Goal: Navigation & Orientation: Find specific page/section

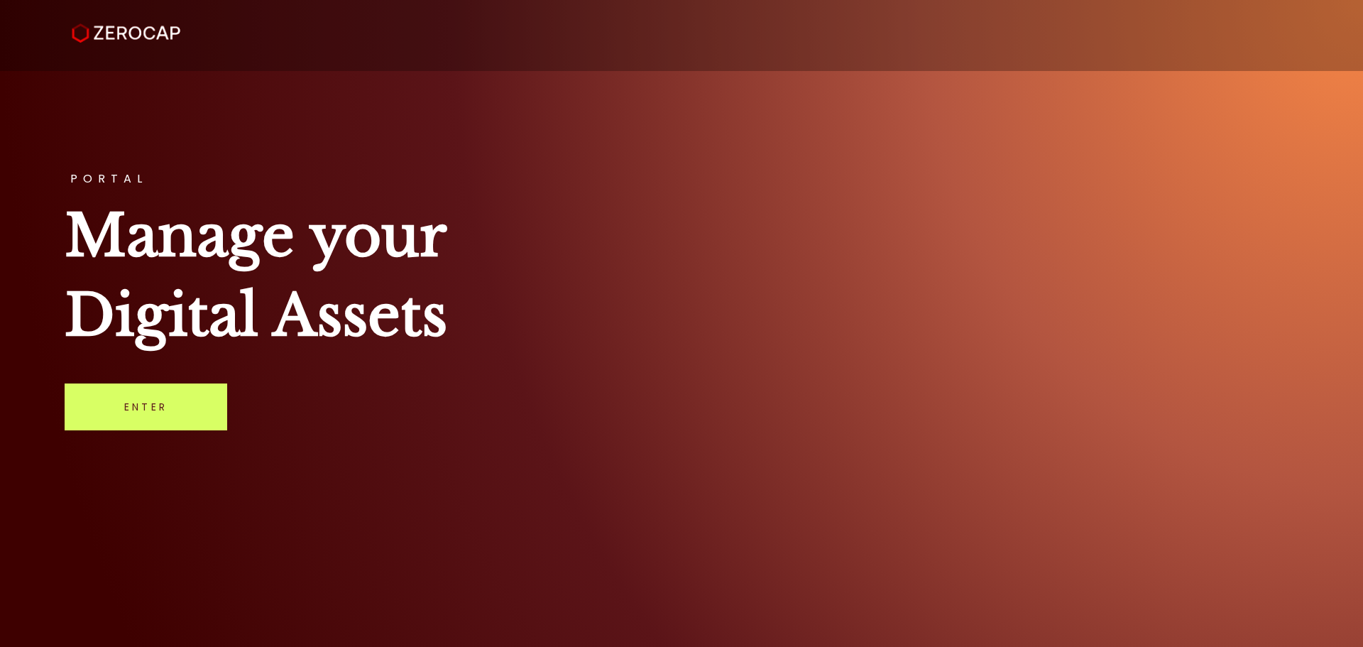
click at [192, 378] on div "PORTAL Manage your Digital Assets Enter" at bounding box center [681, 323] width 1363 height 647
click at [179, 410] on link "Enter" at bounding box center [146, 406] width 163 height 47
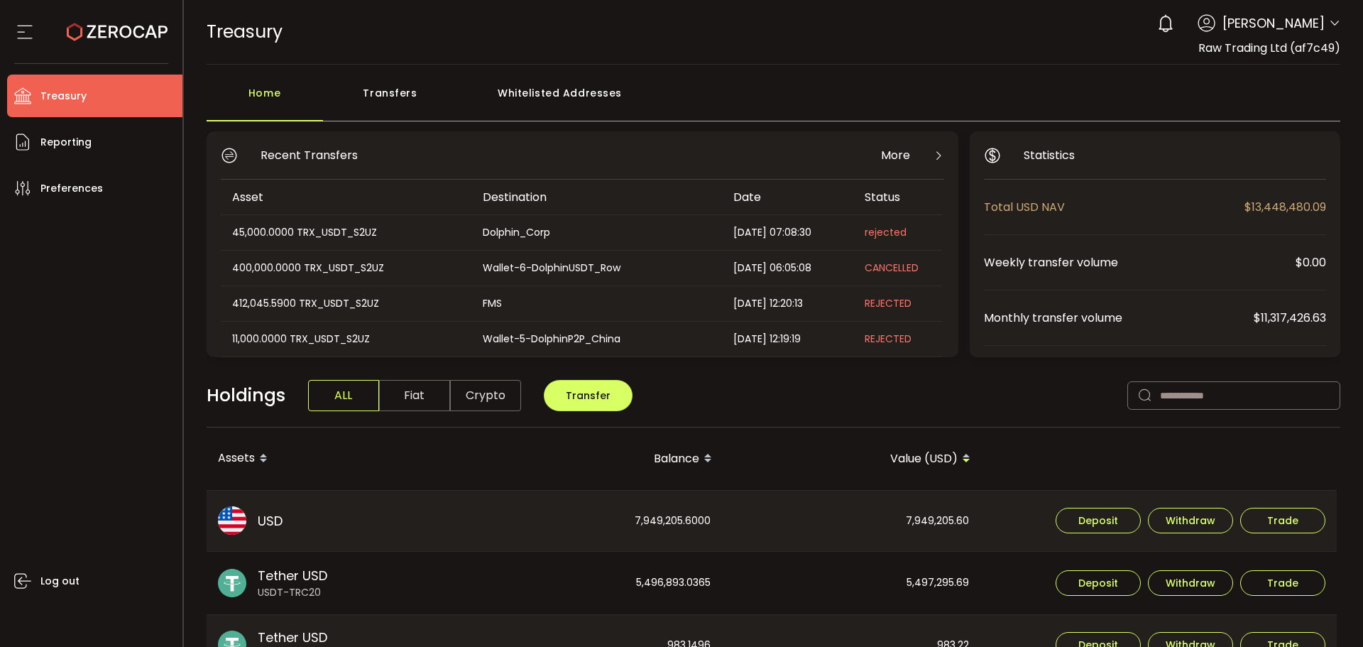
click at [1333, 24] on icon at bounding box center [1334, 23] width 11 height 11
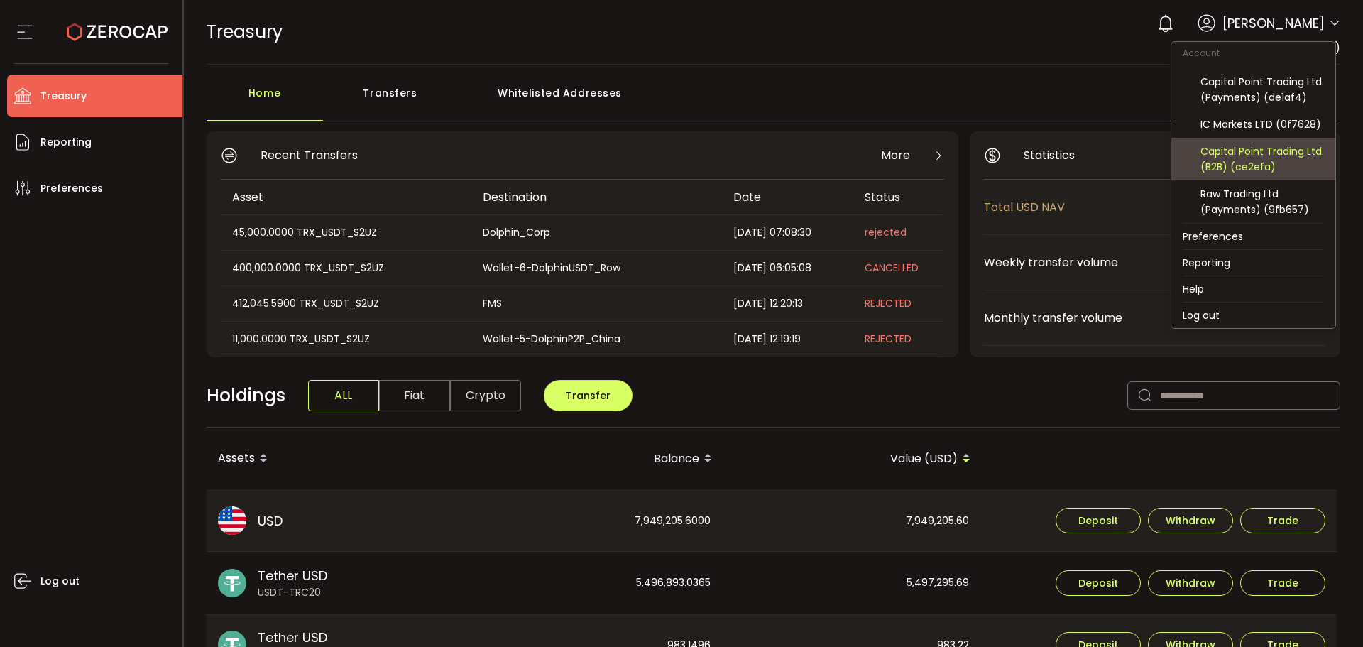
scroll to position [152, 0]
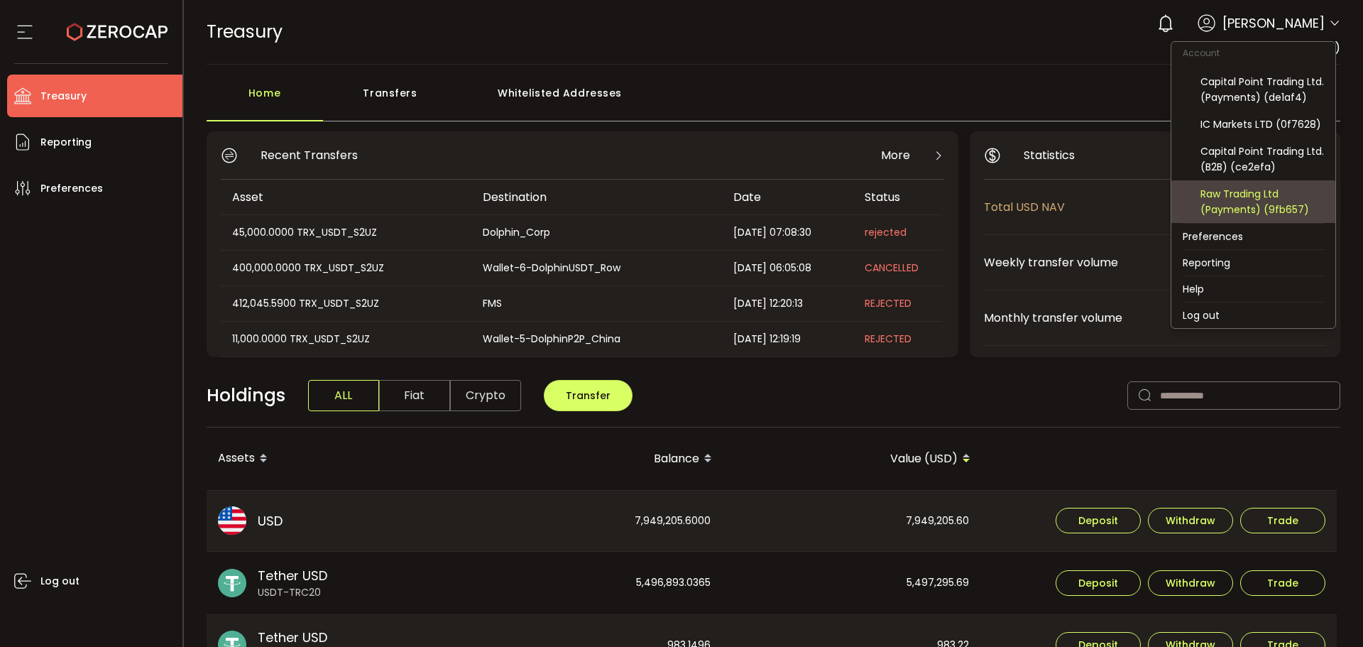
click at [1261, 196] on div "Raw Trading Ltd (Payments) (9fb657)" at bounding box center [1263, 201] width 124 height 31
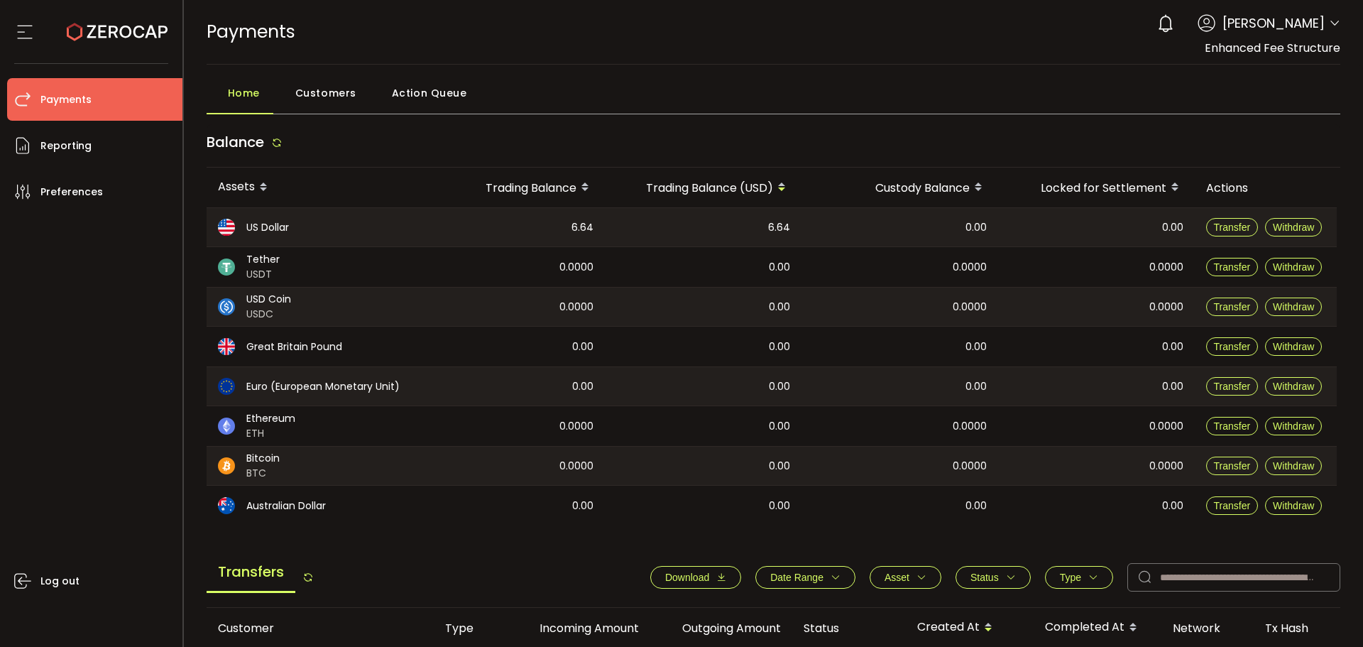
click at [418, 88] on span "Action Queue" at bounding box center [429, 93] width 75 height 28
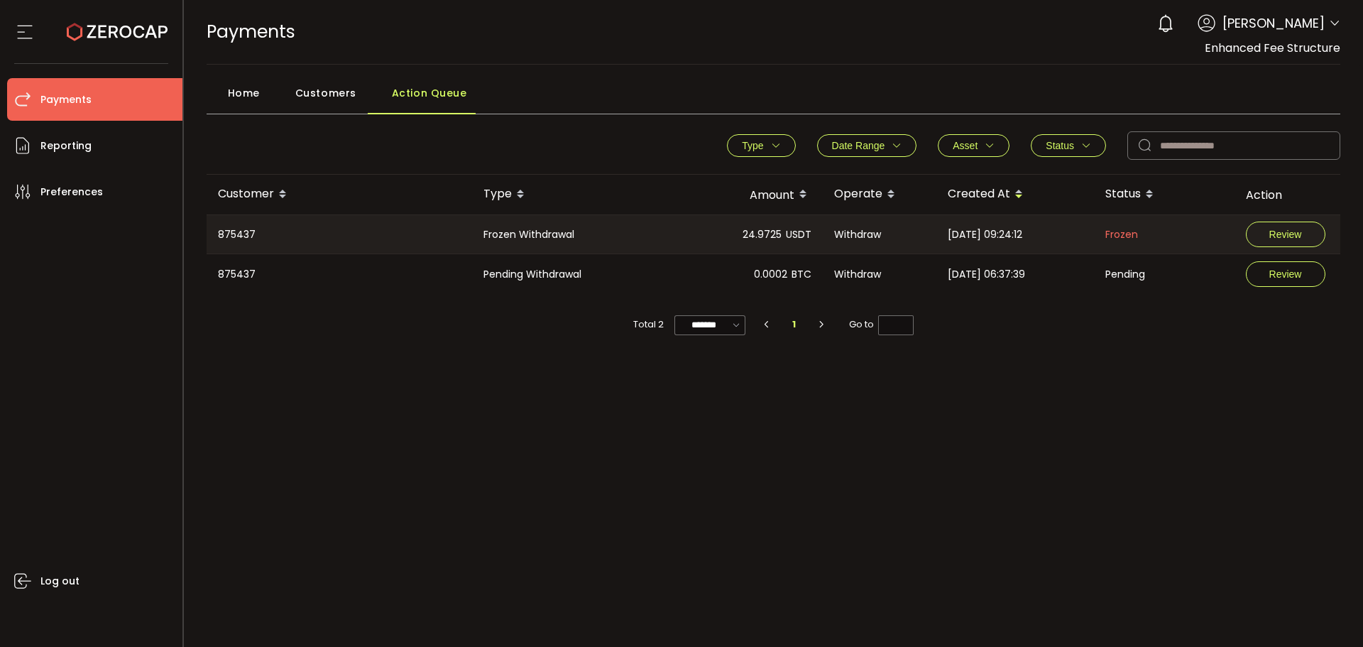
click at [324, 92] on span "Customers" at bounding box center [325, 93] width 61 height 28
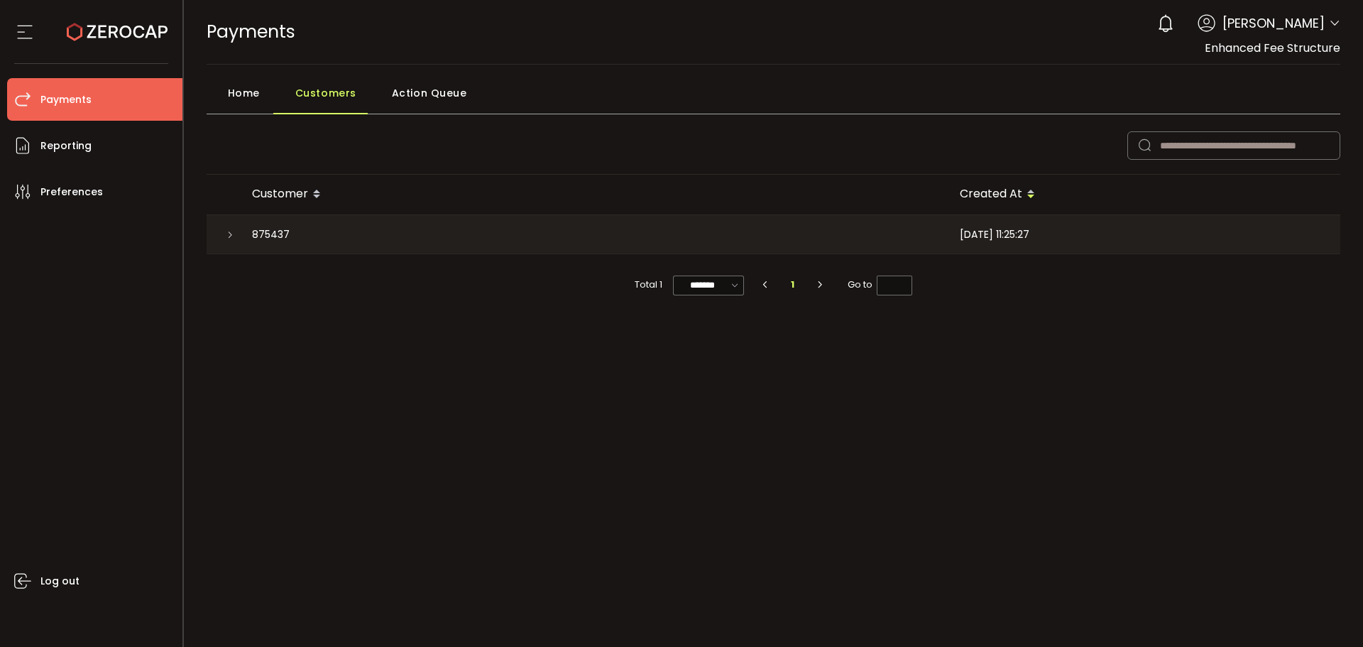
click at [231, 89] on span "Home" at bounding box center [244, 93] width 32 height 28
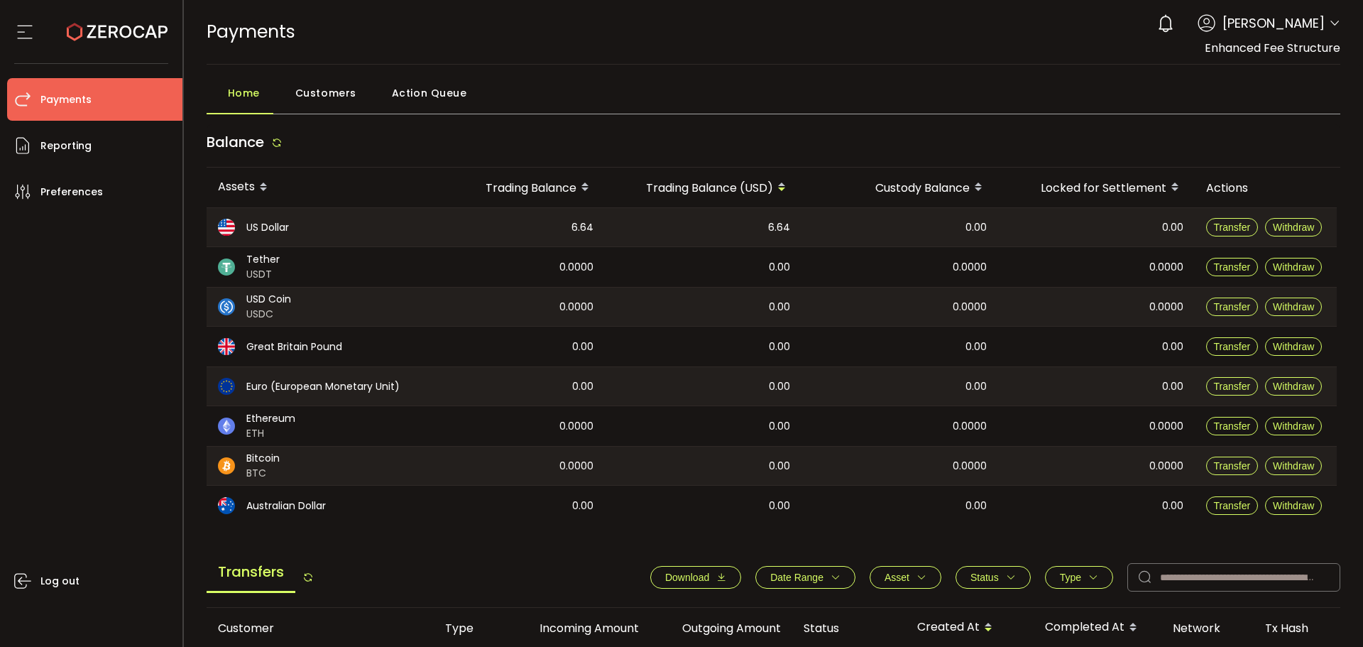
click at [342, 99] on span "Customers" at bounding box center [325, 93] width 61 height 28
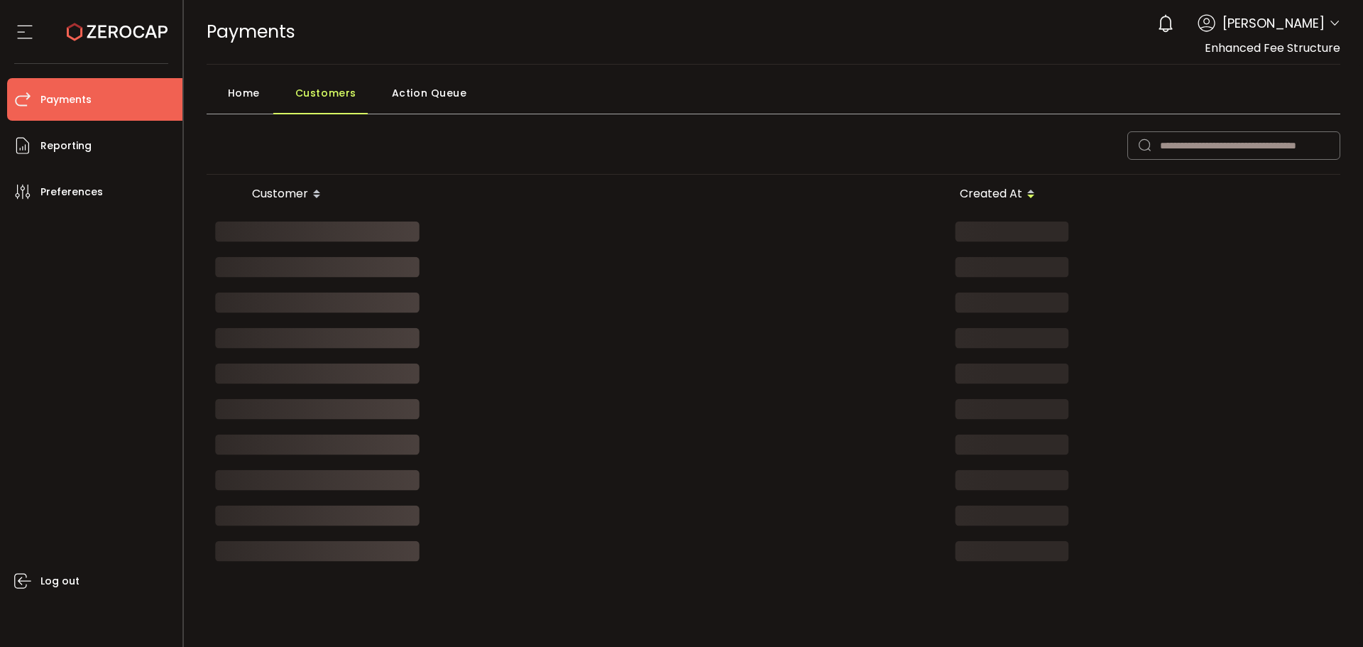
click at [426, 83] on span "Action Queue" at bounding box center [429, 93] width 75 height 28
